Goal: Task Accomplishment & Management: Manage account settings

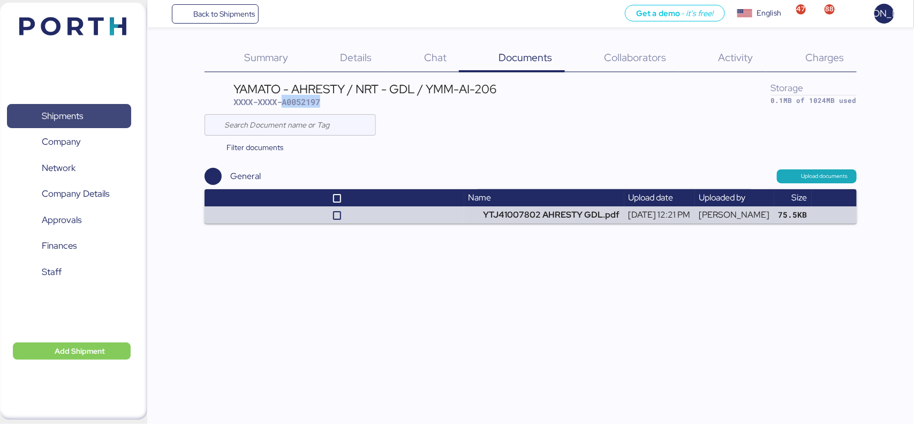
click at [52, 114] on span "Shipments" at bounding box center [62, 116] width 41 height 16
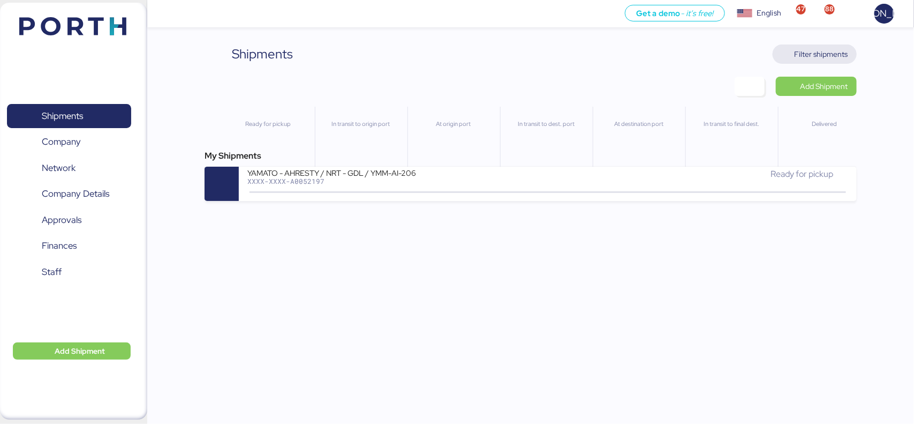
click at [829, 54] on span "Filter shipments" at bounding box center [822, 54] width 54 height 13
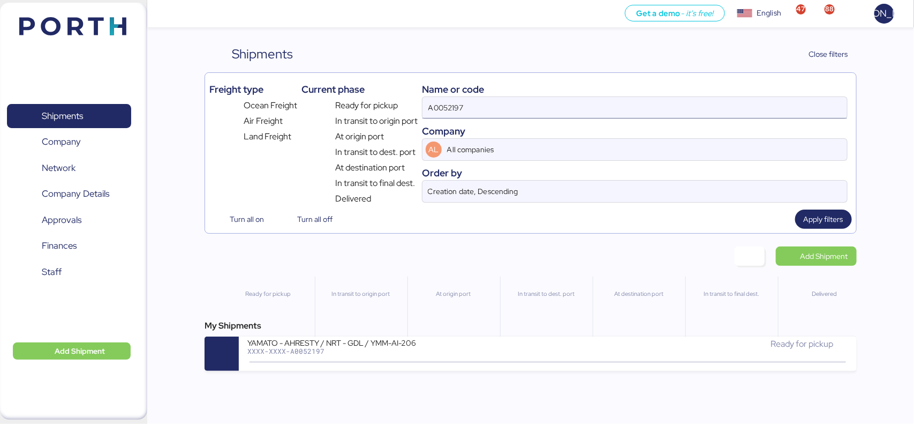
click at [467, 112] on input "A0052197" at bounding box center [634, 107] width 424 height 21
click at [446, 108] on input "A0052197" at bounding box center [634, 107] width 424 height 21
paste input "206"
type input "A0052206"
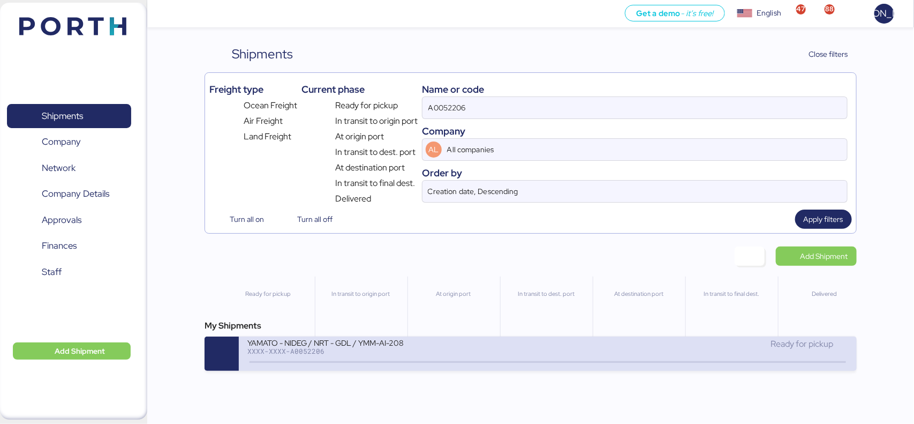
click at [365, 346] on div "YAMATO - NIDEG / NRT - GDL / YMM-AI-208" at bounding box center [375, 341] width 257 height 9
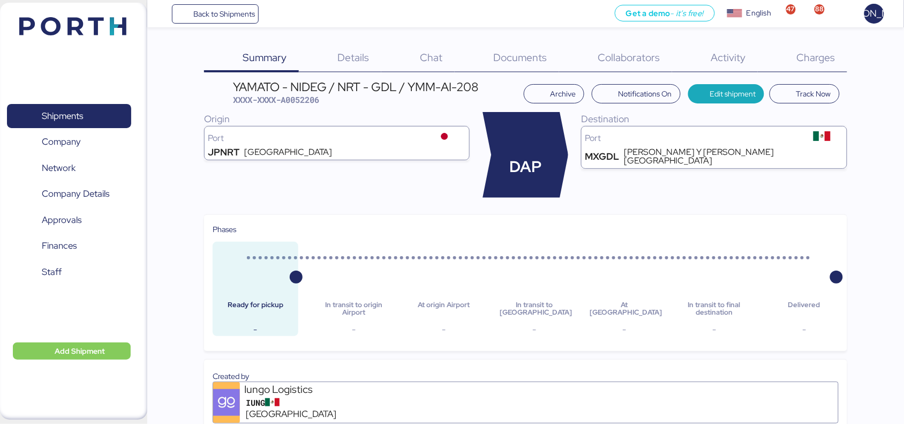
click at [532, 61] on span "Documents" at bounding box center [521, 57] width 54 height 14
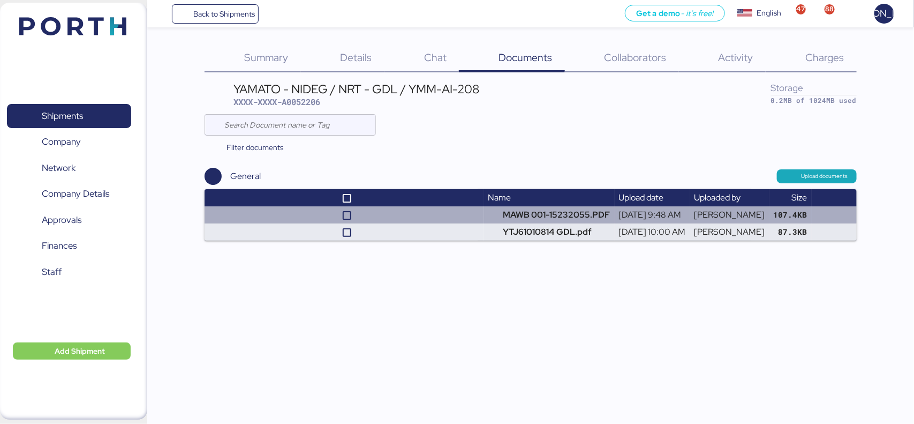
click at [470, 218] on td at bounding box center [344, 214] width 279 height 17
click at [498, 218] on td "MAWB 001-15232055.PDF" at bounding box center [549, 214] width 131 height 17
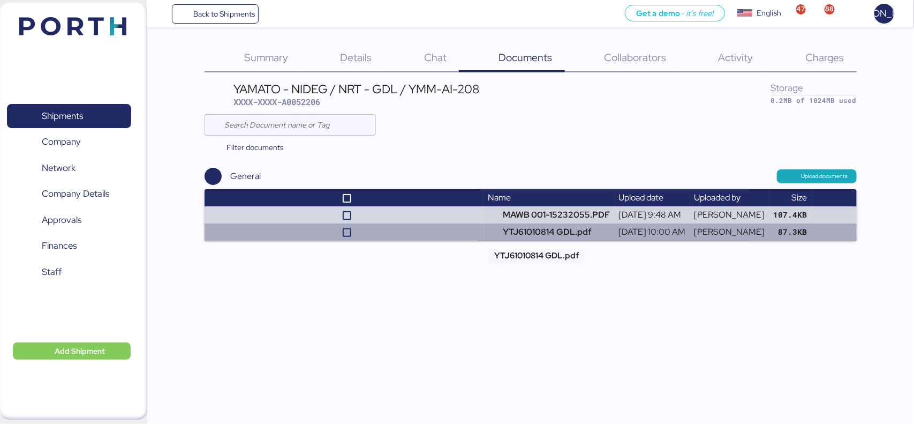
click at [509, 235] on td "YTJ61010814 GDL.pdf" at bounding box center [549, 231] width 131 height 17
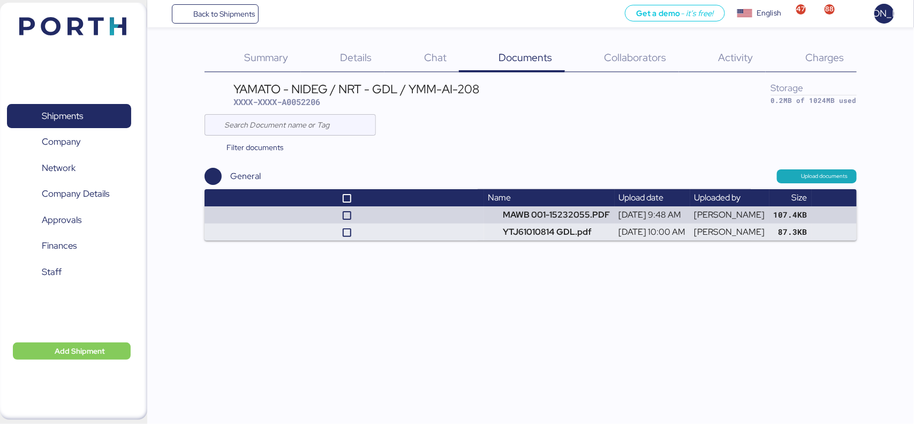
click at [495, 271] on div "Back to Shipments Get a demo - it’s free! Get a demo English Inglés English 47 …" at bounding box center [457, 212] width 914 height 424
click at [831, 55] on span "Charges" at bounding box center [824, 57] width 39 height 14
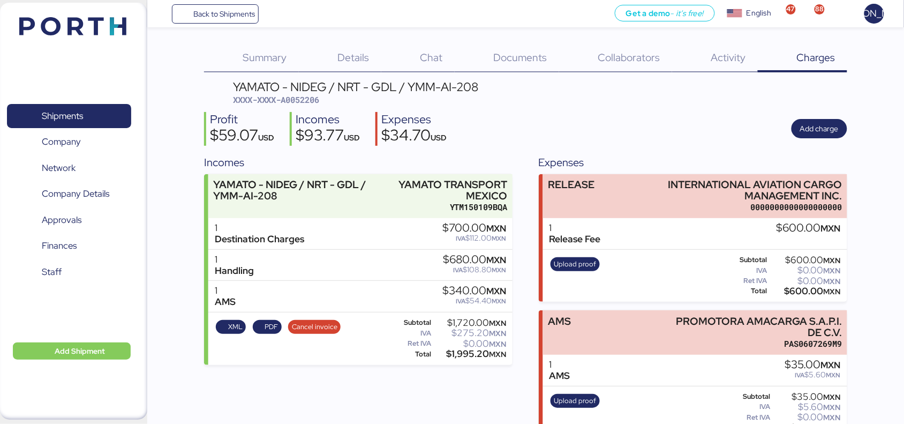
click at [292, 103] on span "XXXX-XXXX-A0052206" at bounding box center [276, 99] width 87 height 11
copy span "A0052206"
click at [103, 113] on span "Shipments" at bounding box center [68, 116] width 115 height 16
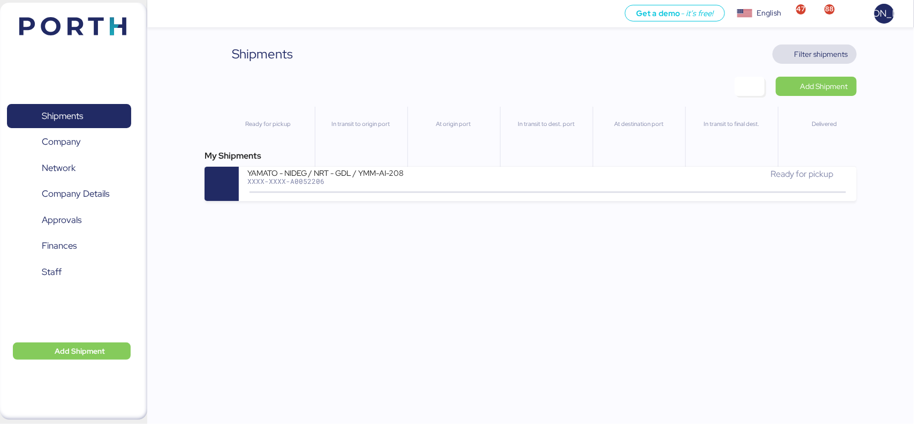
click at [806, 46] on span "Filter shipments" at bounding box center [815, 53] width 84 height 19
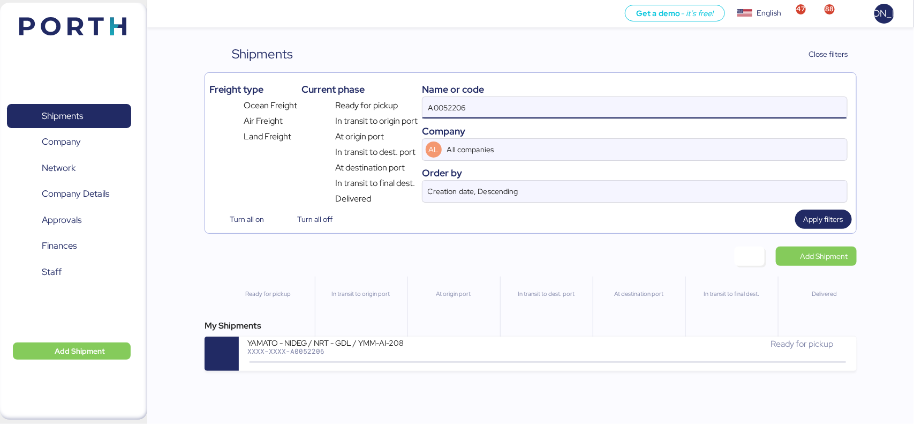
click at [495, 112] on input "A0052206" at bounding box center [634, 107] width 424 height 21
click at [495, 111] on input "A0052206" at bounding box center [634, 107] width 424 height 21
click at [492, 109] on input "A0052206" at bounding box center [634, 107] width 424 height 21
type input "A0052197"
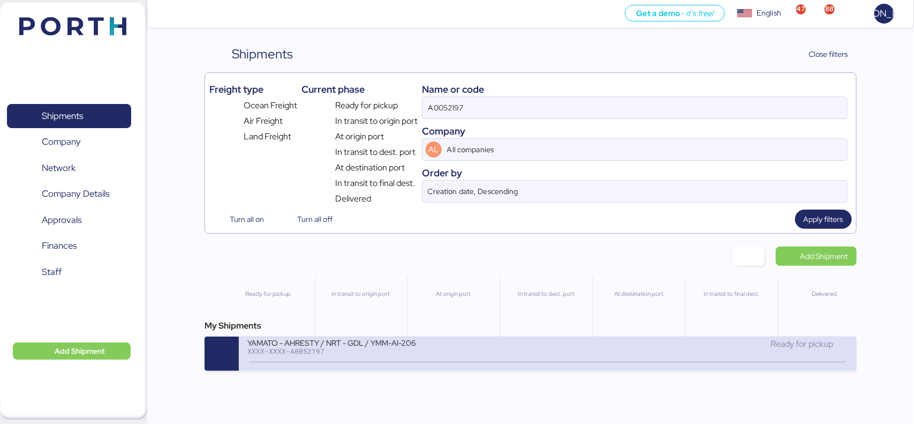
click at [461, 351] on div "XXXX-XXXX-A0052197" at bounding box center [375, 350] width 257 height 7
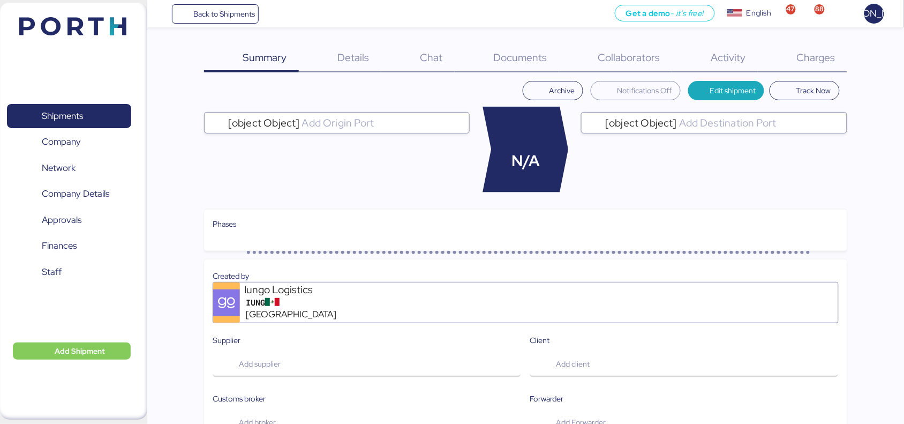
click at [807, 61] on span "Charges" at bounding box center [816, 57] width 39 height 14
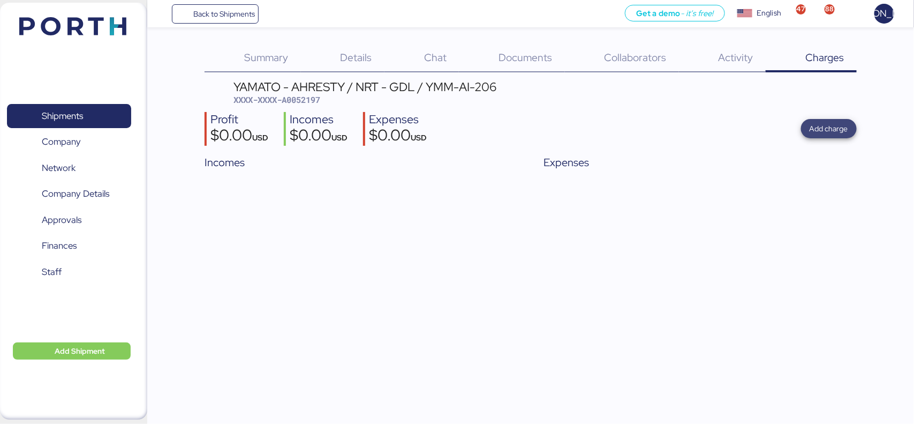
click at [840, 127] on span "Add charge" at bounding box center [829, 128] width 39 height 13
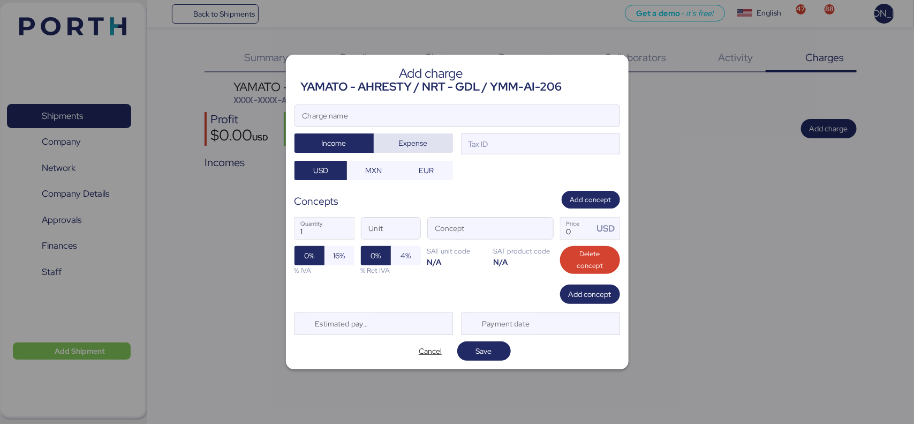
click at [409, 143] on span "Expense" at bounding box center [413, 143] width 29 height 13
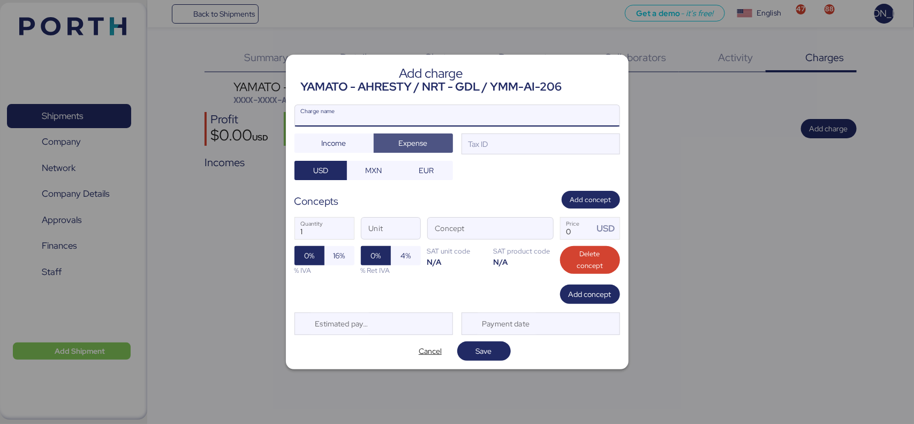
click at [435, 110] on input "Charge name" at bounding box center [457, 115] width 324 height 21
type input "AMS"
drag, startPoint x: 354, startPoint y: 169, endPoint x: 410, endPoint y: 169, distance: 55.7
click at [356, 169] on span "MXN" at bounding box center [373, 170] width 53 height 19
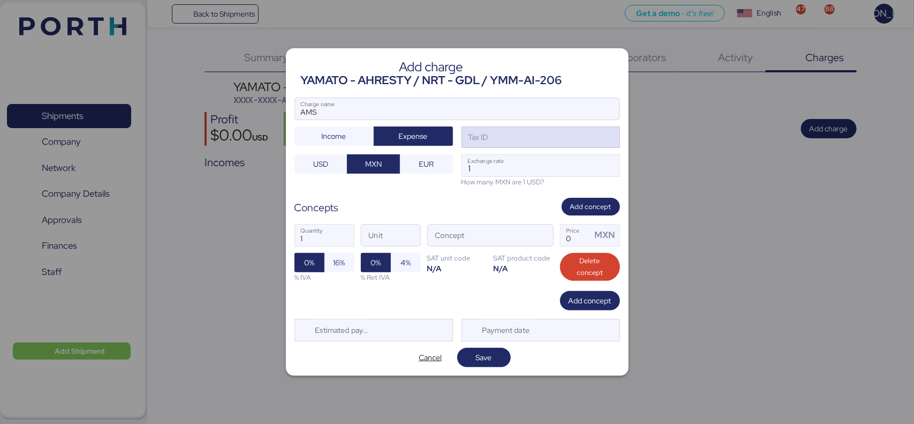
click at [511, 138] on div "Tax ID" at bounding box center [541, 136] width 158 height 21
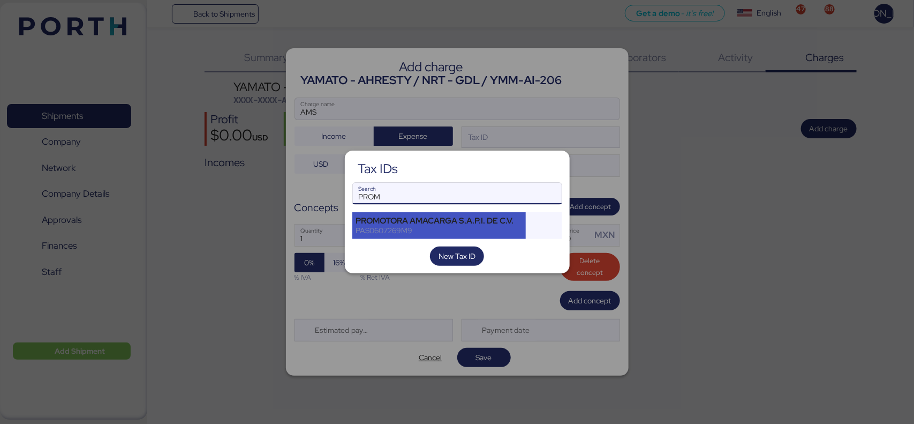
type input "PROM"
click at [489, 223] on div "PROMOTORA AMACARGA S.A.P.I. DE C.V." at bounding box center [439, 221] width 167 height 10
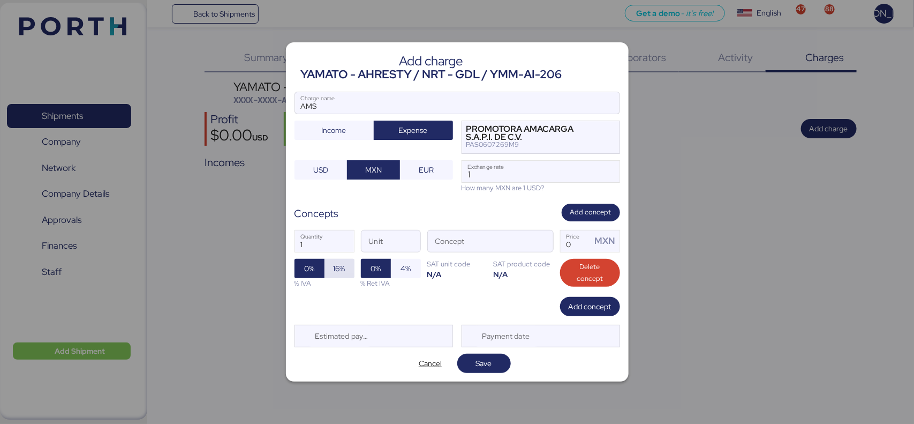
click at [334, 270] on span "16%" at bounding box center [340, 268] width 12 height 13
click at [486, 179] on input "1" at bounding box center [540, 171] width 157 height 21
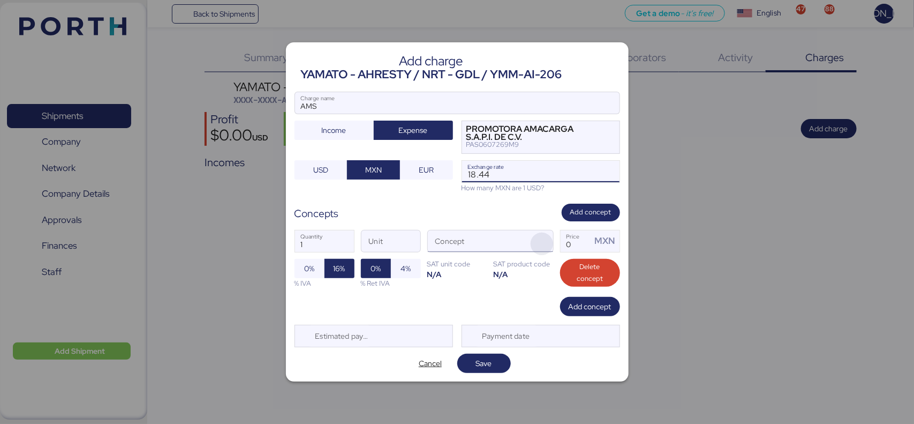
type input "18.44"
click at [542, 241] on span "button" at bounding box center [542, 243] width 22 height 22
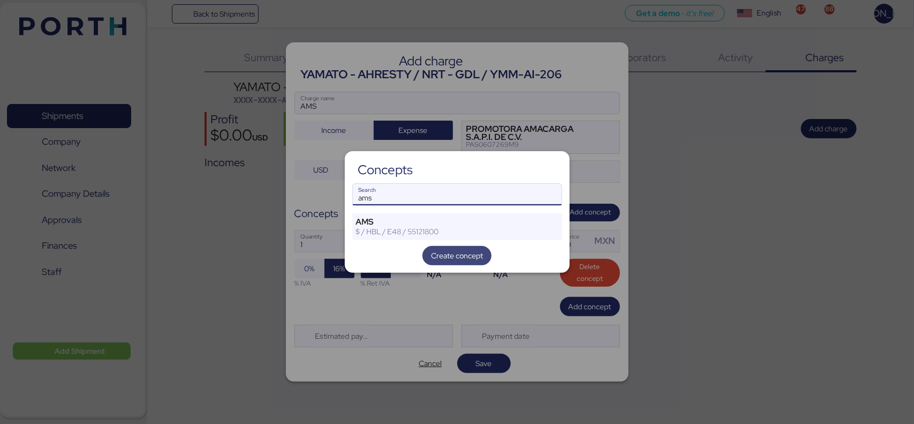
type input "ams"
click at [459, 257] on span "Create concept" at bounding box center [457, 255] width 52 height 13
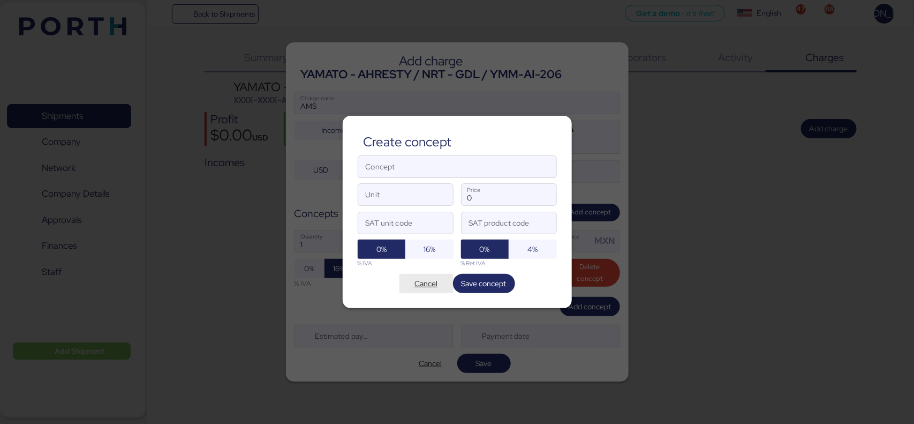
click at [427, 284] on span "Cancel" at bounding box center [425, 283] width 23 height 13
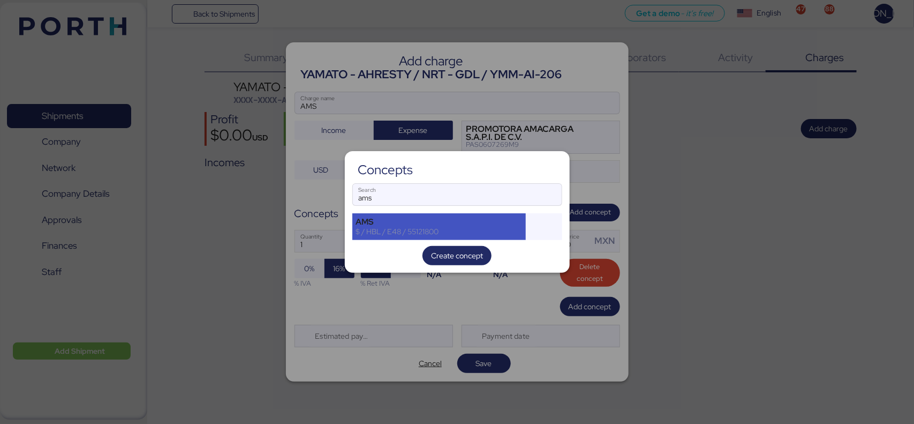
click at [418, 225] on div "AMS" at bounding box center [439, 222] width 167 height 10
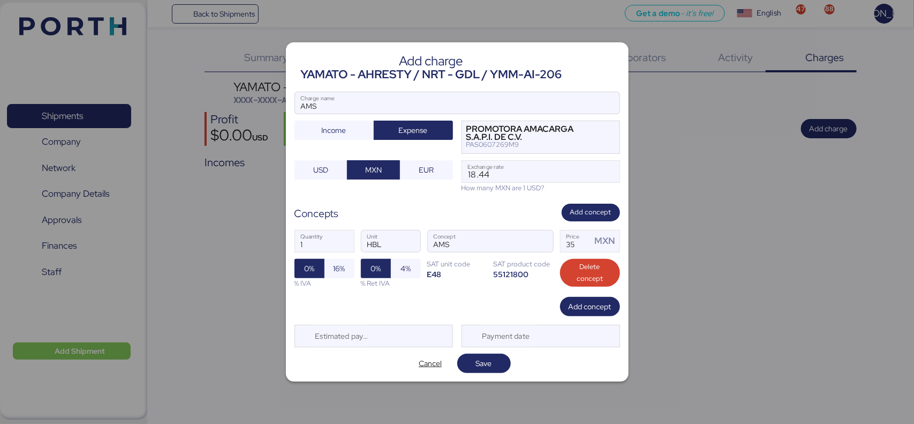
click at [485, 320] on div "Add charge YAMATO - AHRESTY / NRT - GDL / YMM-AI-206 AMS Charge name Income Exp…" at bounding box center [457, 211] width 343 height 339
click at [341, 263] on span "16%" at bounding box center [340, 268] width 12 height 13
click at [476, 359] on span "Save" at bounding box center [484, 363] width 16 height 13
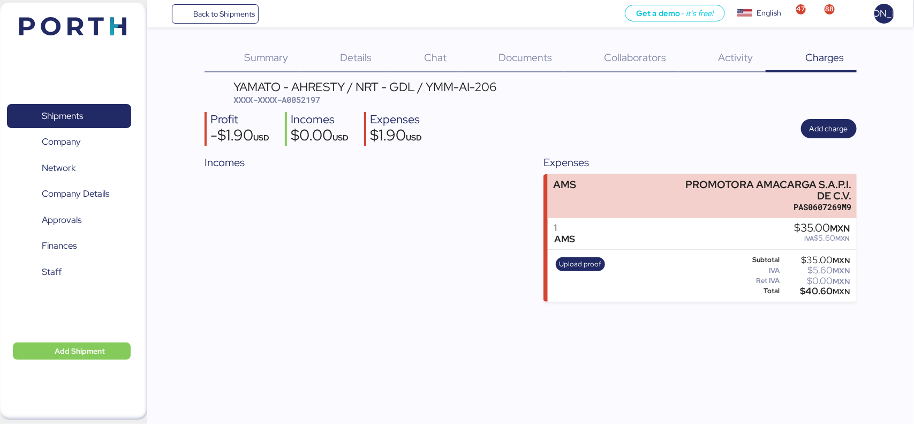
click at [374, 327] on div "Back to Shipments Get a demo - it’s free! Get a demo English Inglés English 47 …" at bounding box center [457, 212] width 914 height 424
click at [532, 51] on span "Documents" at bounding box center [526, 57] width 54 height 14
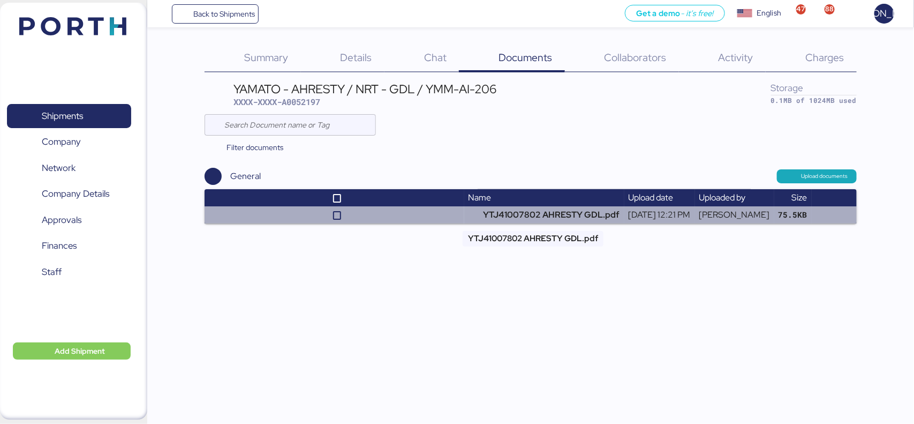
click at [488, 217] on td "YTJ41007802 AHRESTY GDL.pdf" at bounding box center [544, 214] width 160 height 17
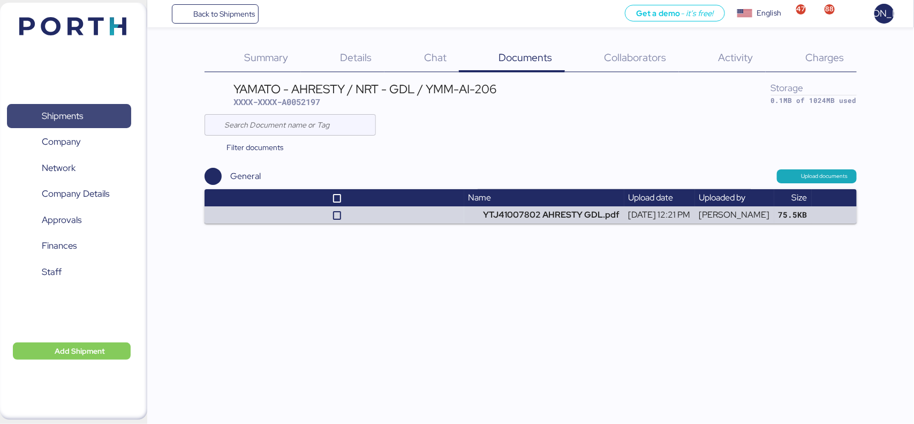
click at [81, 109] on span "Shipments" at bounding box center [62, 116] width 41 height 16
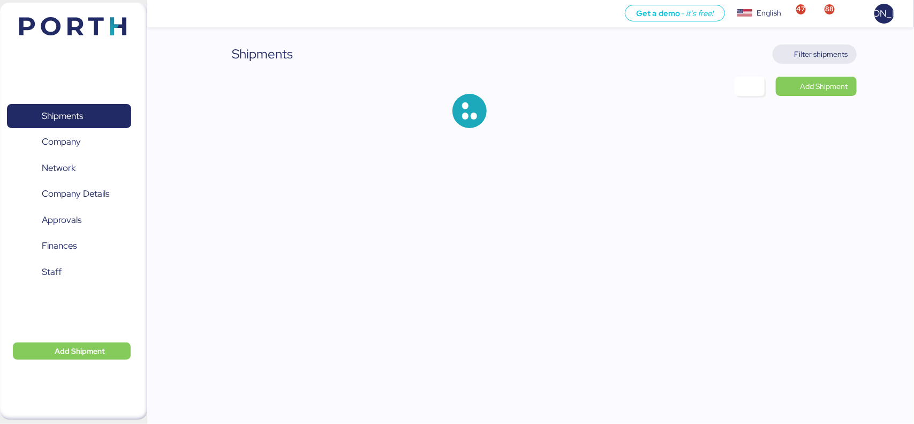
click at [805, 57] on span "Filter shipments" at bounding box center [822, 54] width 54 height 13
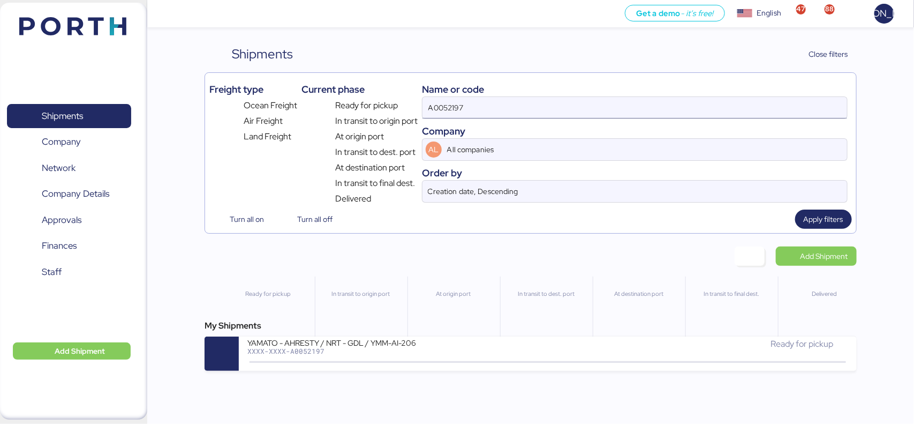
click at [540, 110] on input "A0052197" at bounding box center [634, 107] width 424 height 21
paste input "O0052178"
type input "O0052178"
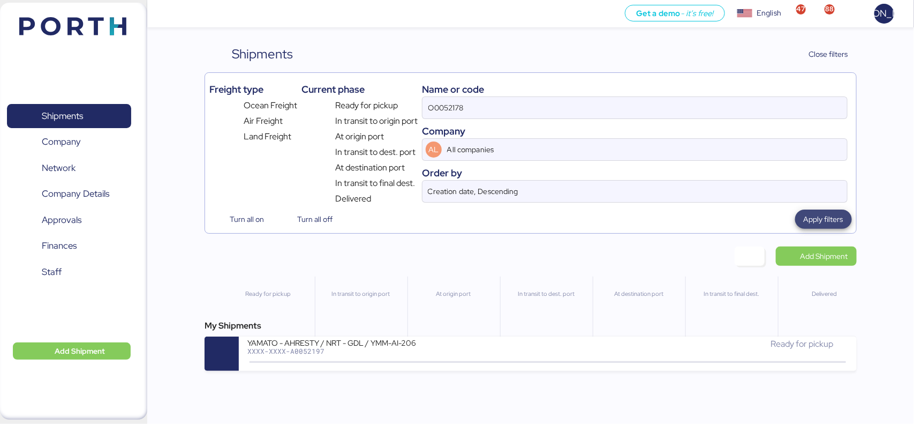
click at [840, 217] on span "Apply filters" at bounding box center [824, 219] width 40 height 13
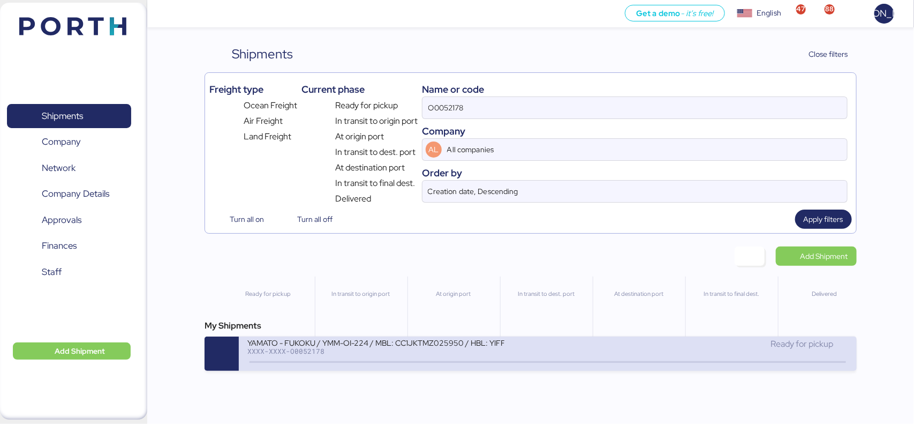
click at [317, 360] on div "YAMATO - FUKOKU / YMM-OI-224 / MBL: CC1JKTMZ025950 / HBL: YIFFW0166695 / LCL XX…" at bounding box center [397, 348] width 300 height 23
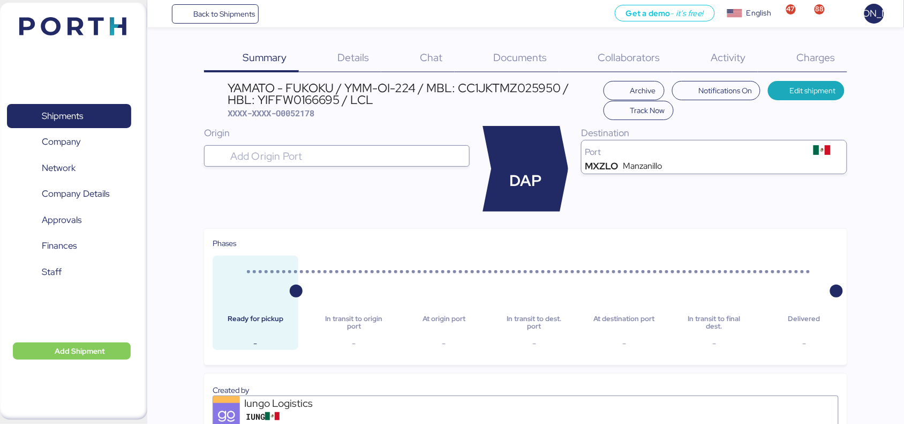
click at [831, 62] on span "Charges" at bounding box center [816, 57] width 39 height 14
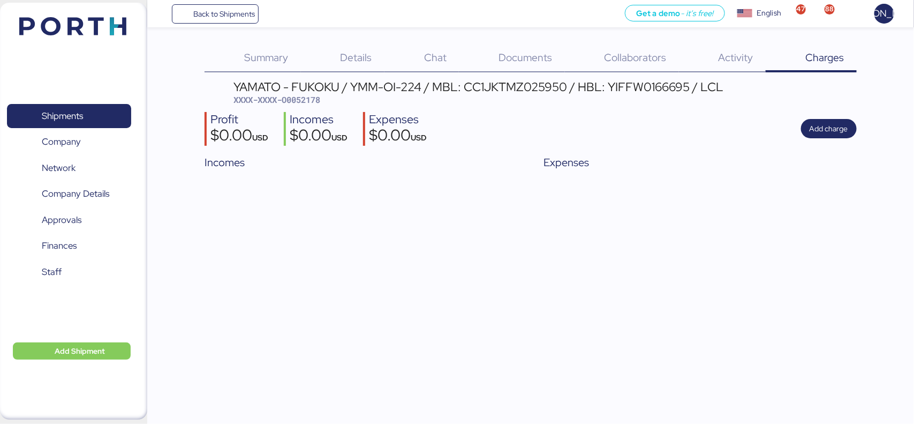
click at [557, 56] on div "Documents 0" at bounding box center [511, 58] width 105 height 28
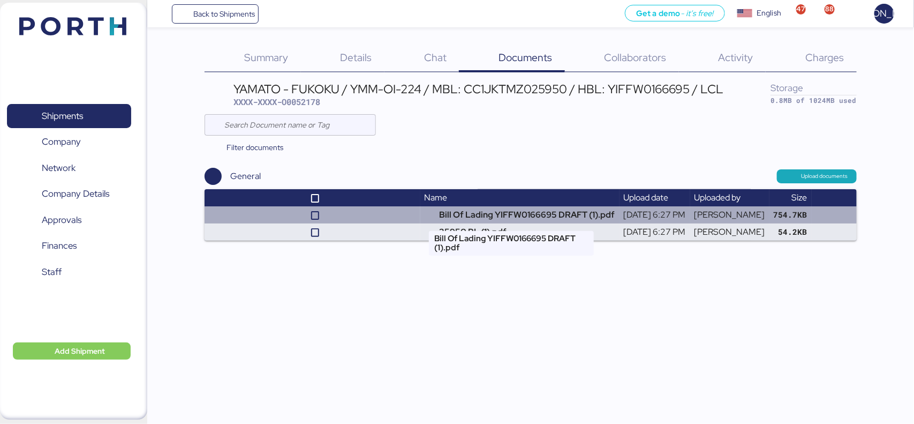
click at [466, 217] on td "Bill Of Lading YIFFW0166695 DRAFT (1).pdf" at bounding box center [519, 214] width 199 height 17
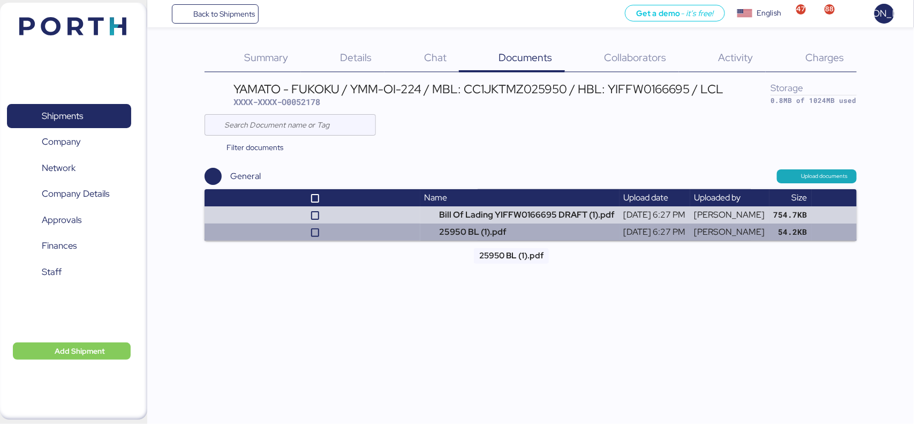
click at [464, 233] on td "25950 BL (1).pdf" at bounding box center [519, 231] width 199 height 17
